Goal: Information Seeking & Learning: Find specific fact

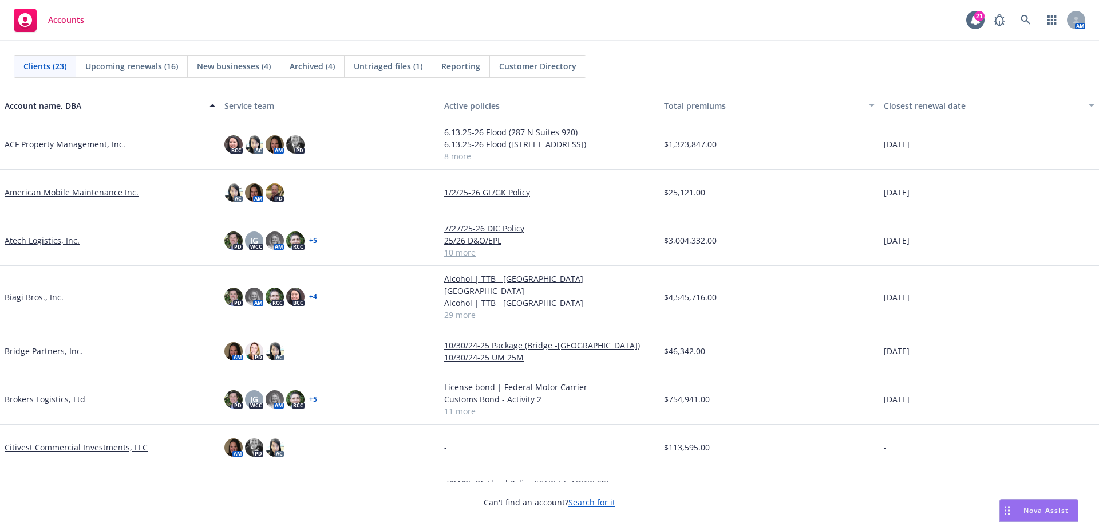
scroll to position [286, 0]
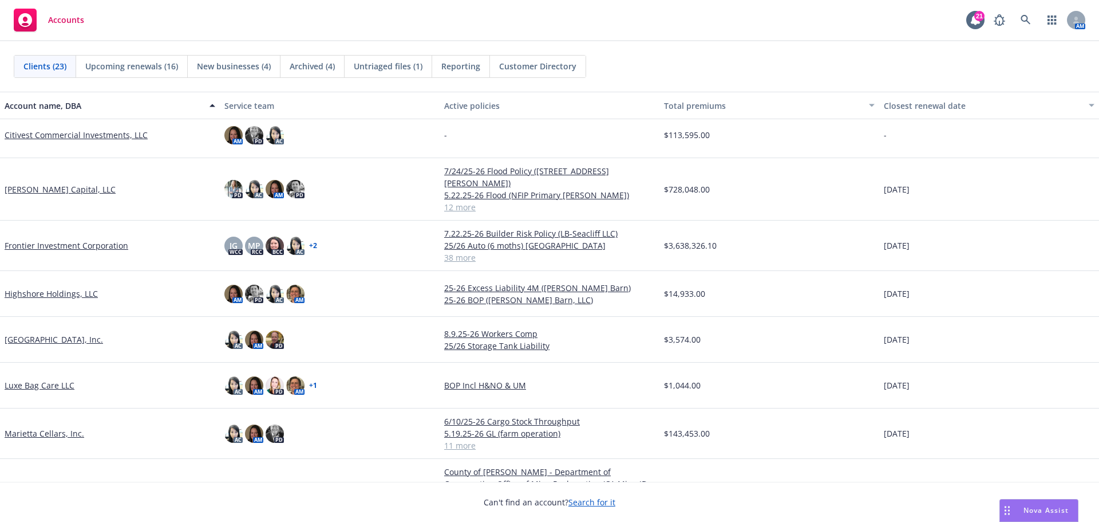
click at [102, 239] on link "Frontier Investment Corporation" at bounding box center [67, 245] width 124 height 12
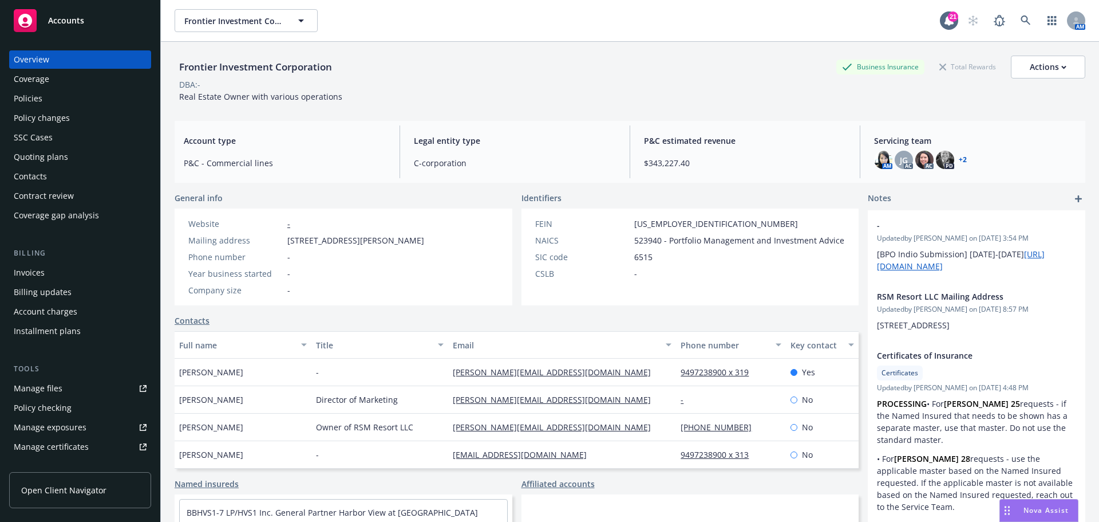
click at [49, 100] on div "Policies" at bounding box center [80, 98] width 133 height 18
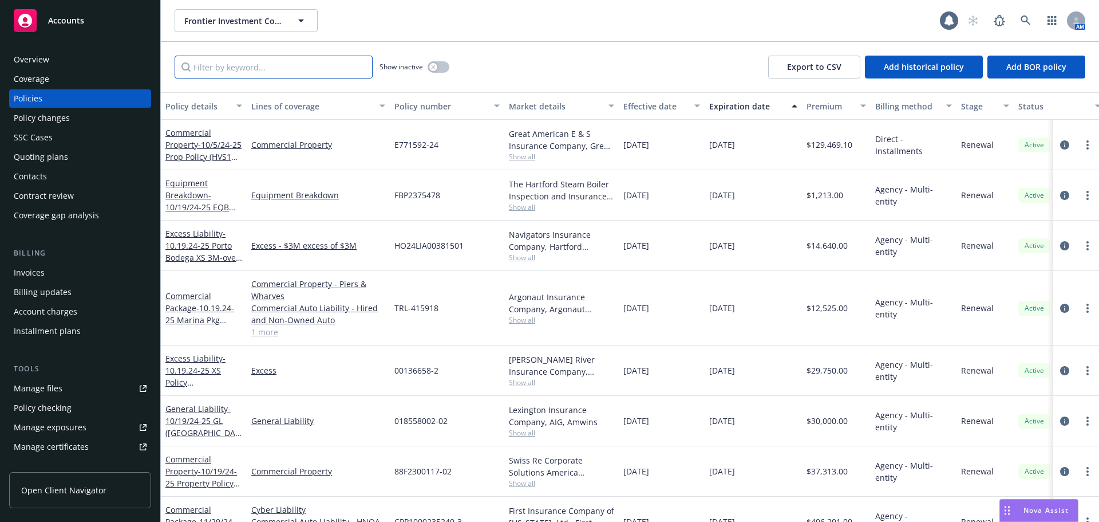
click at [261, 67] on input "Filter by keyword..." at bounding box center [274, 67] width 198 height 23
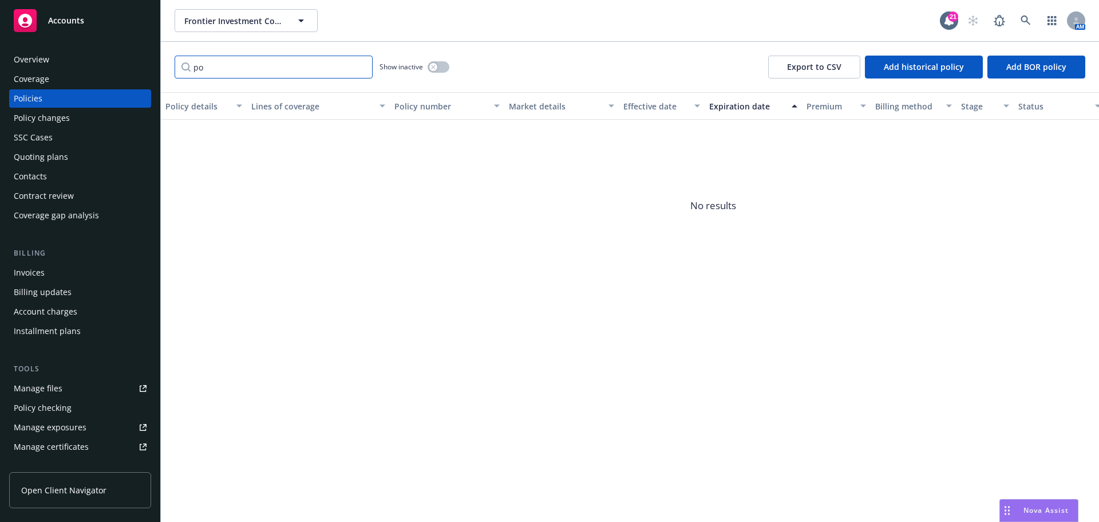
type input "p"
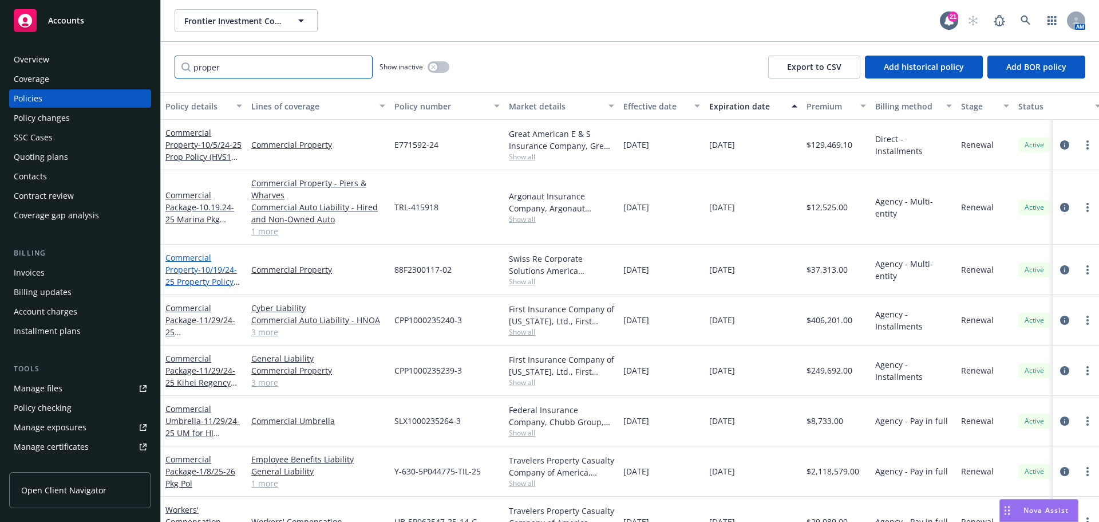
type input "proper"
click at [200, 264] on span "- 10/19/24-25 Property Policy ([GEOGRAPHIC_DATA])" at bounding box center [202, 287] width 74 height 47
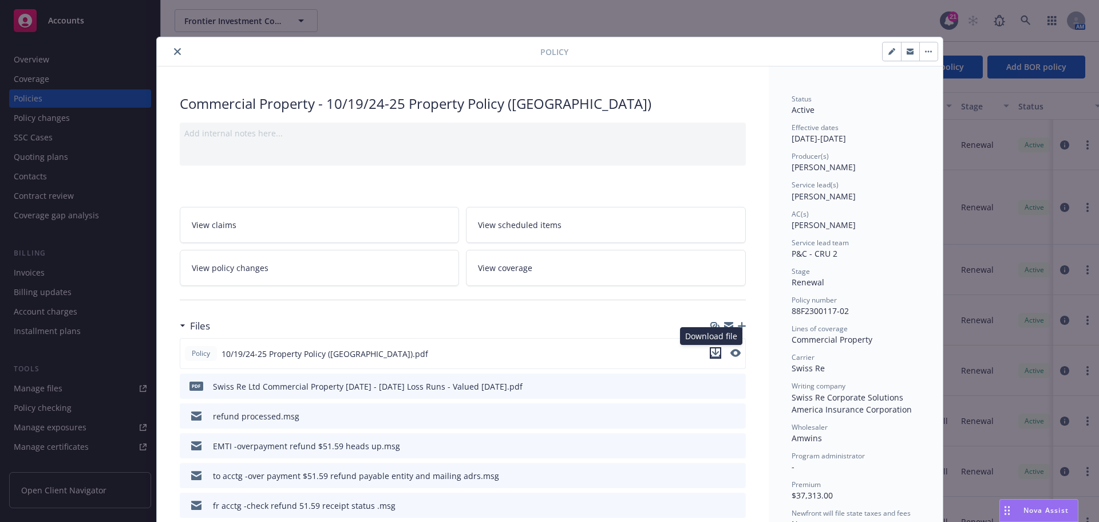
click at [711, 350] on icon "download file" at bounding box center [715, 352] width 9 height 9
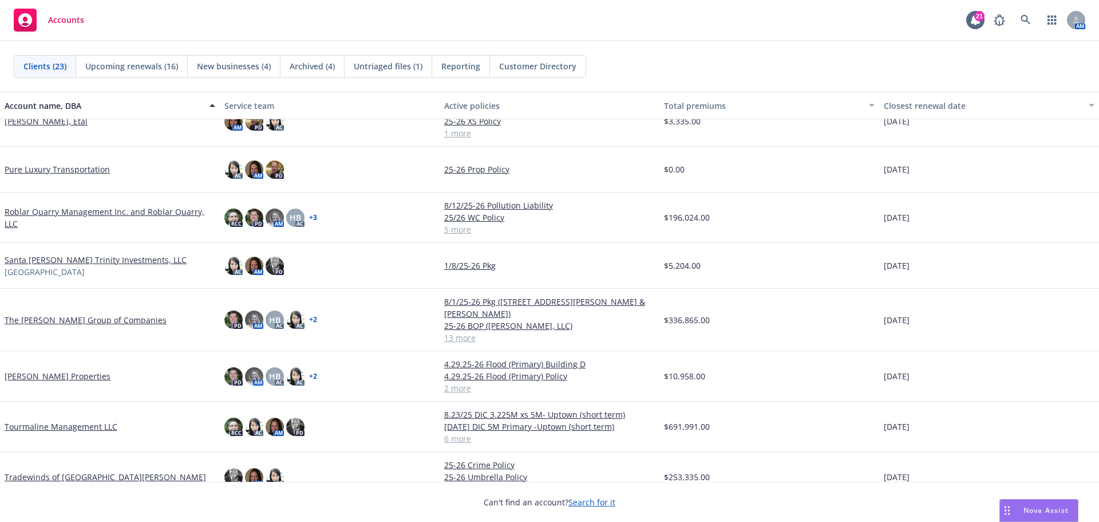
scroll to position [723, 0]
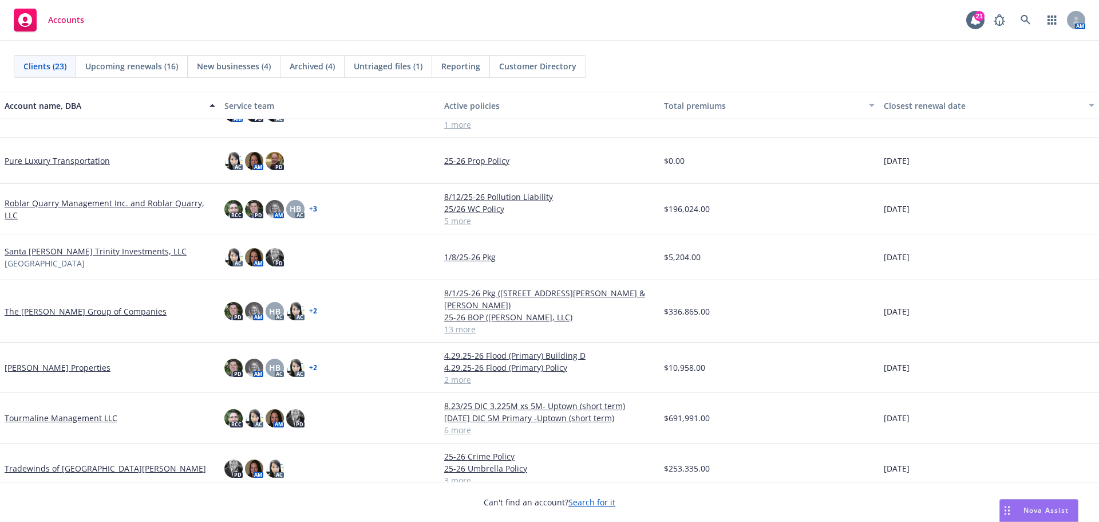
click at [86, 412] on link "Tourmaline Management LLC" at bounding box center [61, 418] width 113 height 12
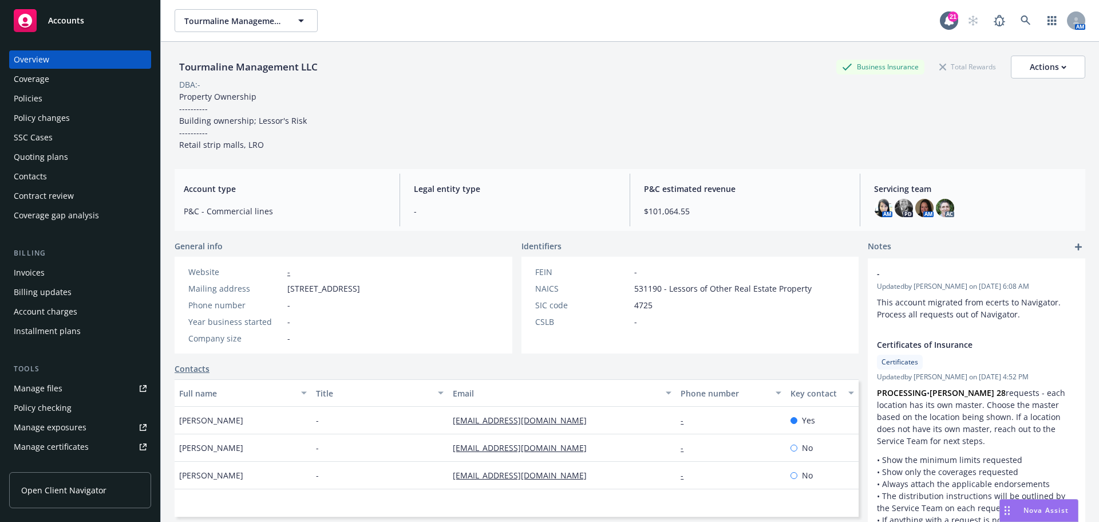
click at [91, 17] on div "Accounts" at bounding box center [80, 20] width 133 height 23
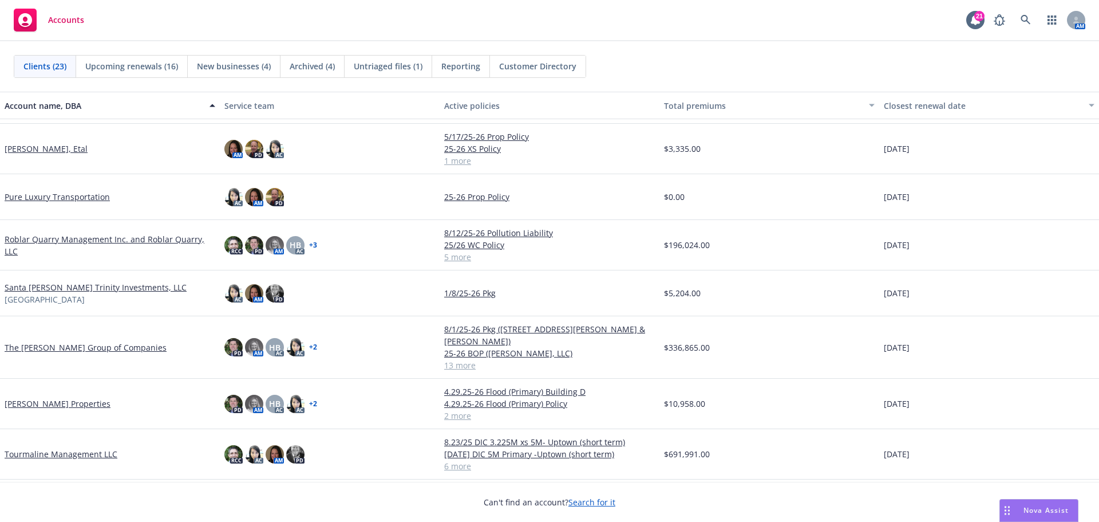
scroll to position [723, 0]
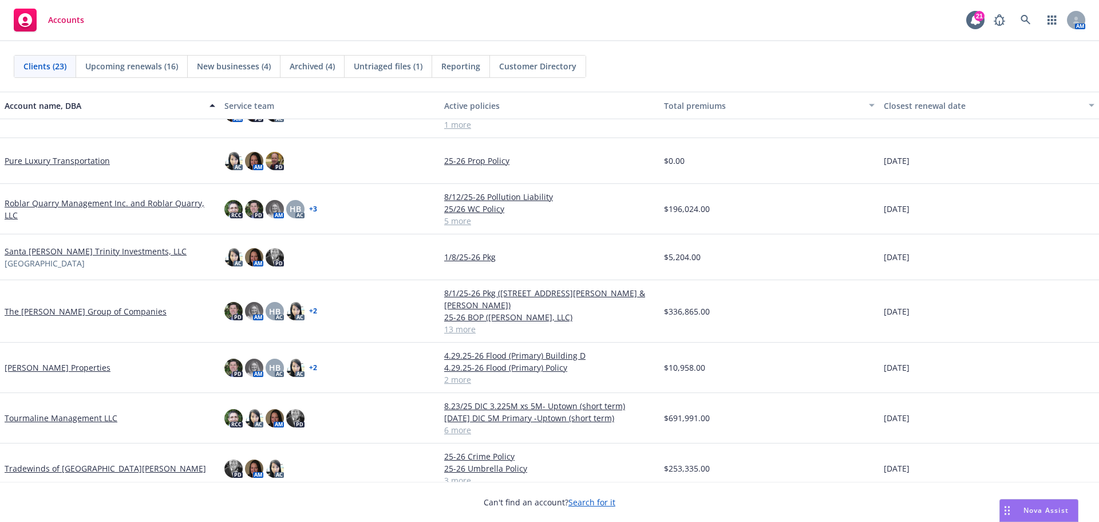
click at [71, 412] on link "Tourmaline Management LLC" at bounding box center [61, 418] width 113 height 12
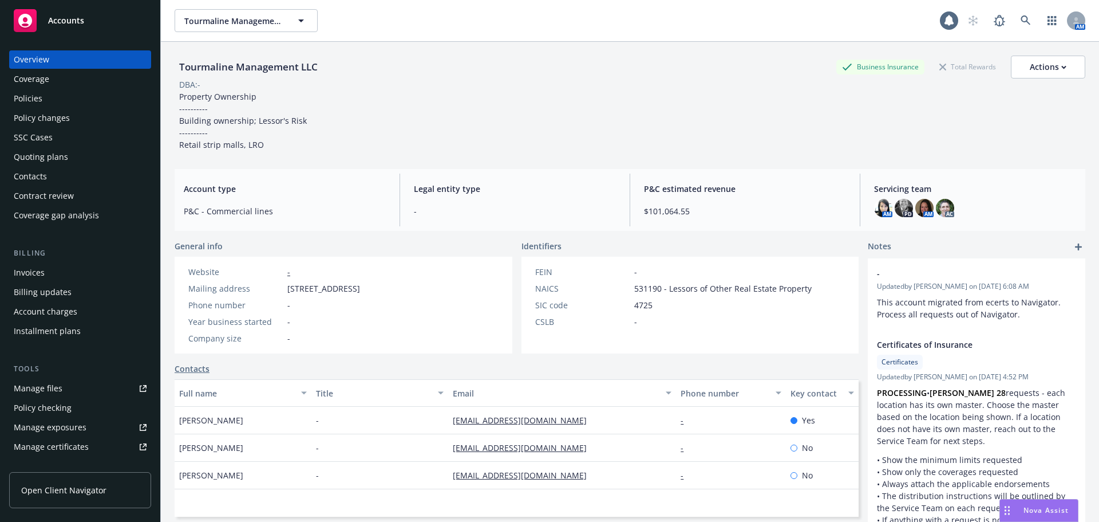
click at [73, 19] on span "Accounts" at bounding box center [66, 20] width 36 height 9
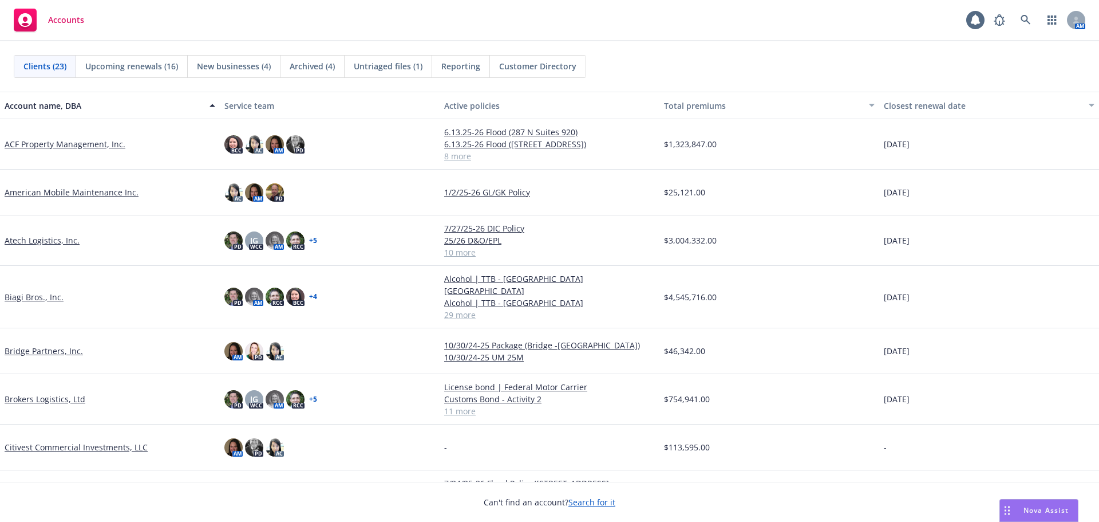
click at [42, 291] on link "Biagi Bros., Inc." at bounding box center [34, 297] width 59 height 12
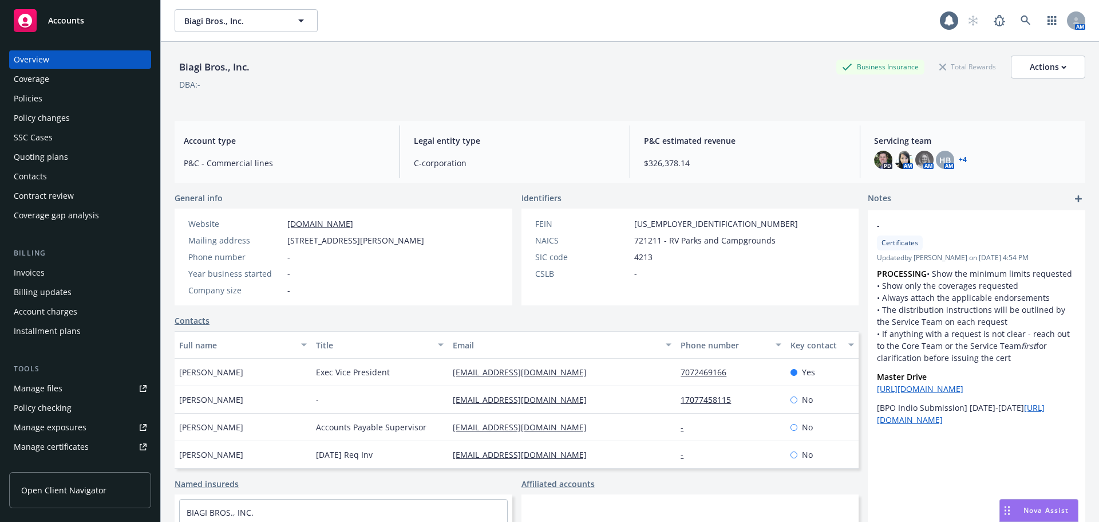
click at [54, 106] on div "Policies" at bounding box center [80, 98] width 133 height 18
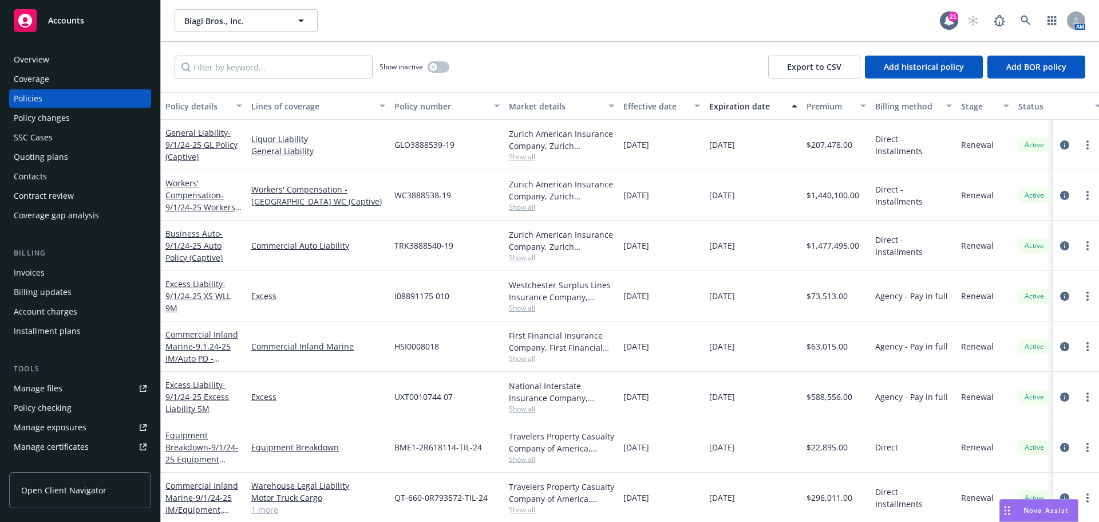
click at [647, 112] on button "Effective date" at bounding box center [662, 105] width 86 height 27
click at [649, 108] on div "Effective date" at bounding box center [655, 106] width 64 height 12
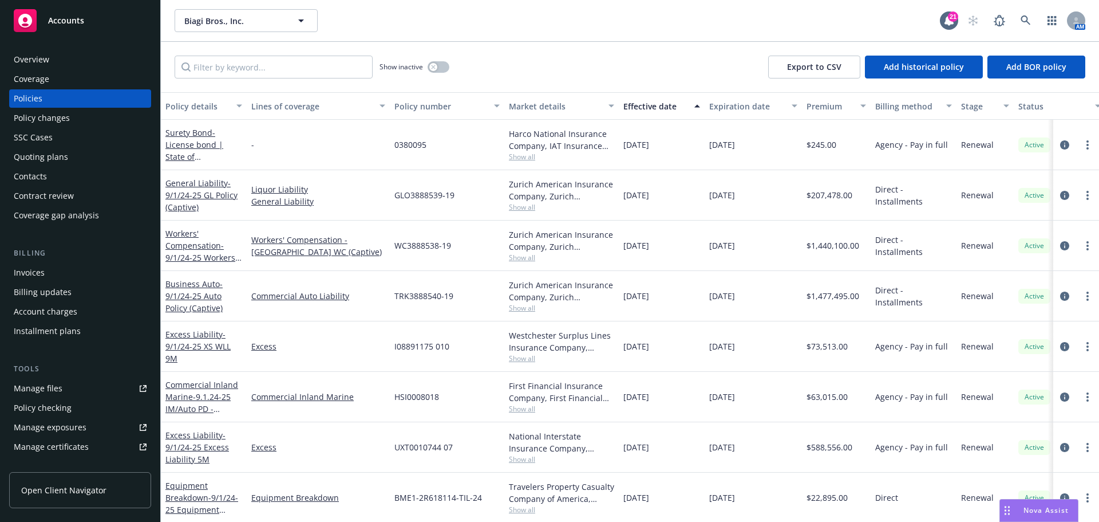
click at [649, 108] on div "Effective date" at bounding box center [655, 106] width 64 height 12
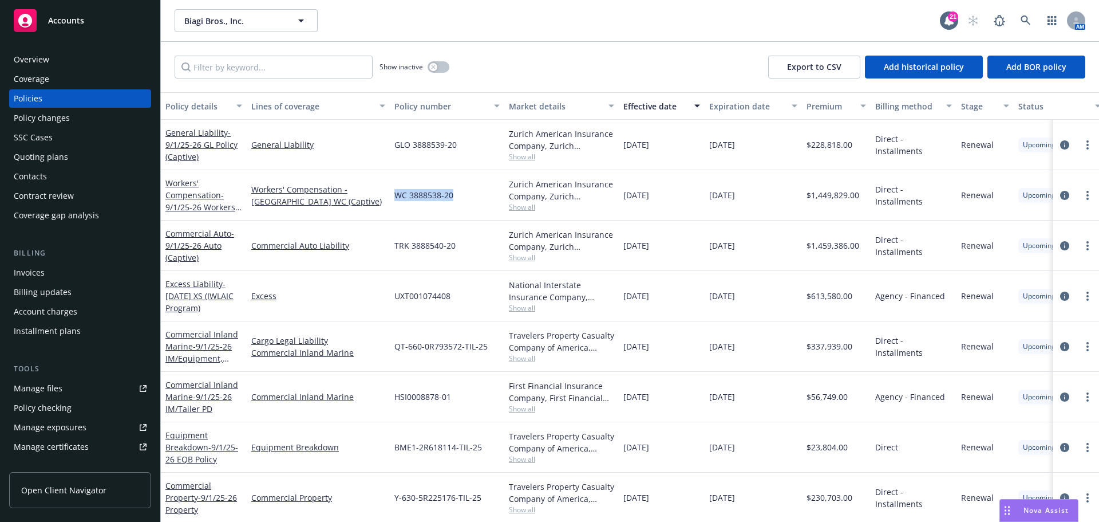
drag, startPoint x: 455, startPoint y: 194, endPoint x: 391, endPoint y: 196, distance: 63.6
click at [391, 196] on div "WC 3888538-20" at bounding box center [447, 195] width 114 height 50
copy span "WC 3888538-20"
click at [457, 145] on div "GLO 3888539-20" at bounding box center [447, 145] width 114 height 50
click at [455, 144] on span "GLO 3888539-20" at bounding box center [425, 145] width 62 height 12
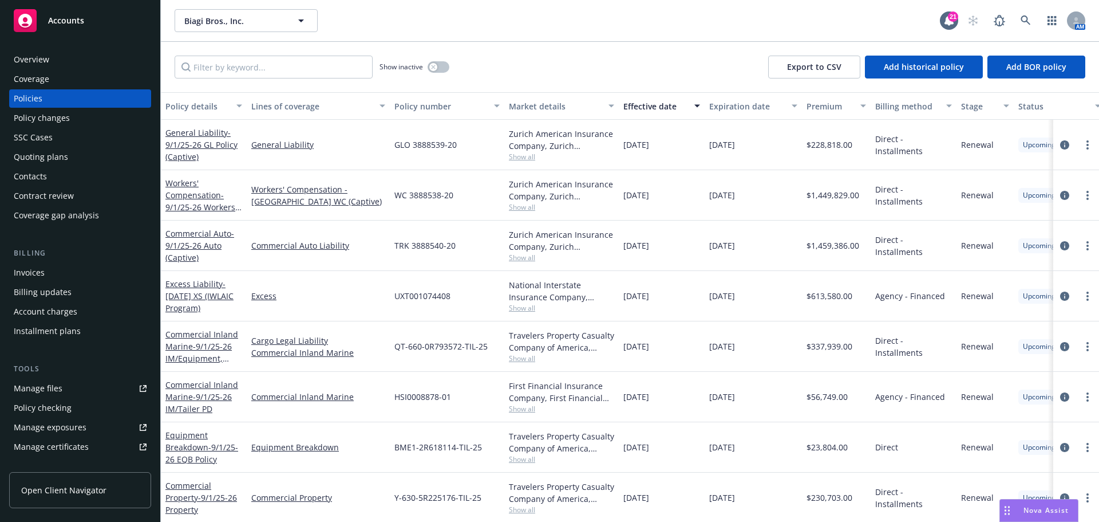
click at [394, 144] on div "GLO 3888539-20" at bounding box center [447, 145] width 114 height 50
click at [396, 145] on span "GLO 3888539-20" at bounding box center [425, 145] width 62 height 12
click at [468, 153] on div "GLO 3888539-20" at bounding box center [447, 145] width 114 height 50
click at [389, 150] on div "General Liability" at bounding box center [318, 145] width 143 height 50
drag, startPoint x: 395, startPoint y: 143, endPoint x: 455, endPoint y: 143, distance: 60.1
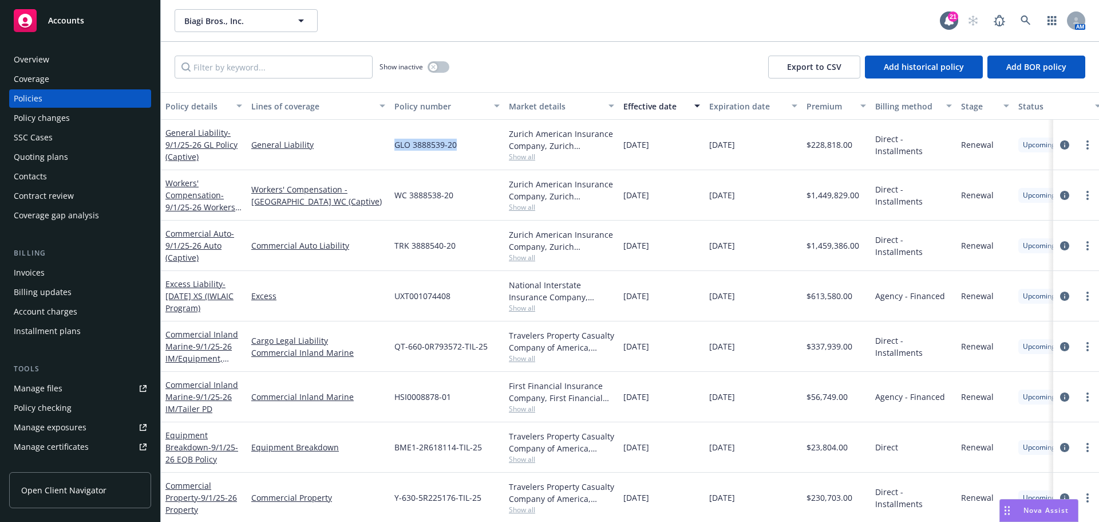
click at [455, 143] on span "GLO 3888539-20" at bounding box center [425, 145] width 62 height 12
copy span "GLO 3888539-20"
drag, startPoint x: 459, startPoint y: 244, endPoint x: 395, endPoint y: 246, distance: 63.6
click at [395, 246] on div "TRK 3888540-20" at bounding box center [447, 245] width 114 height 50
copy span "TRK 3888540-20"
